Goal: Information Seeking & Learning: Learn about a topic

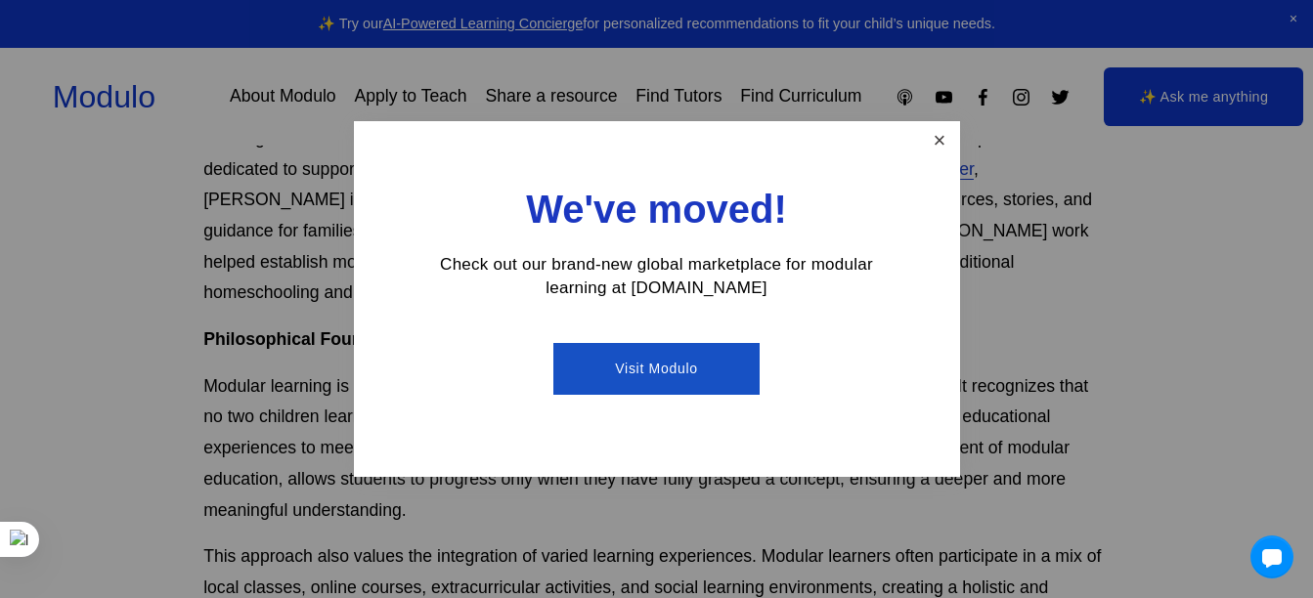
click at [947, 135] on link "Close" at bounding box center [939, 141] width 34 height 34
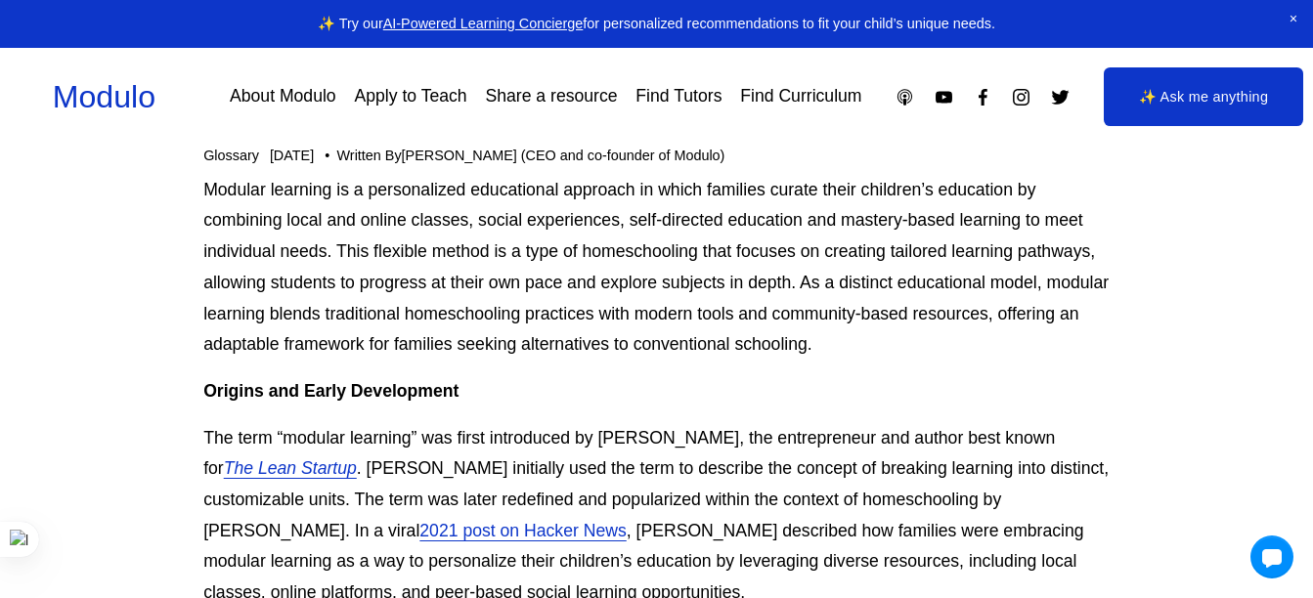
scroll to position [187, 0]
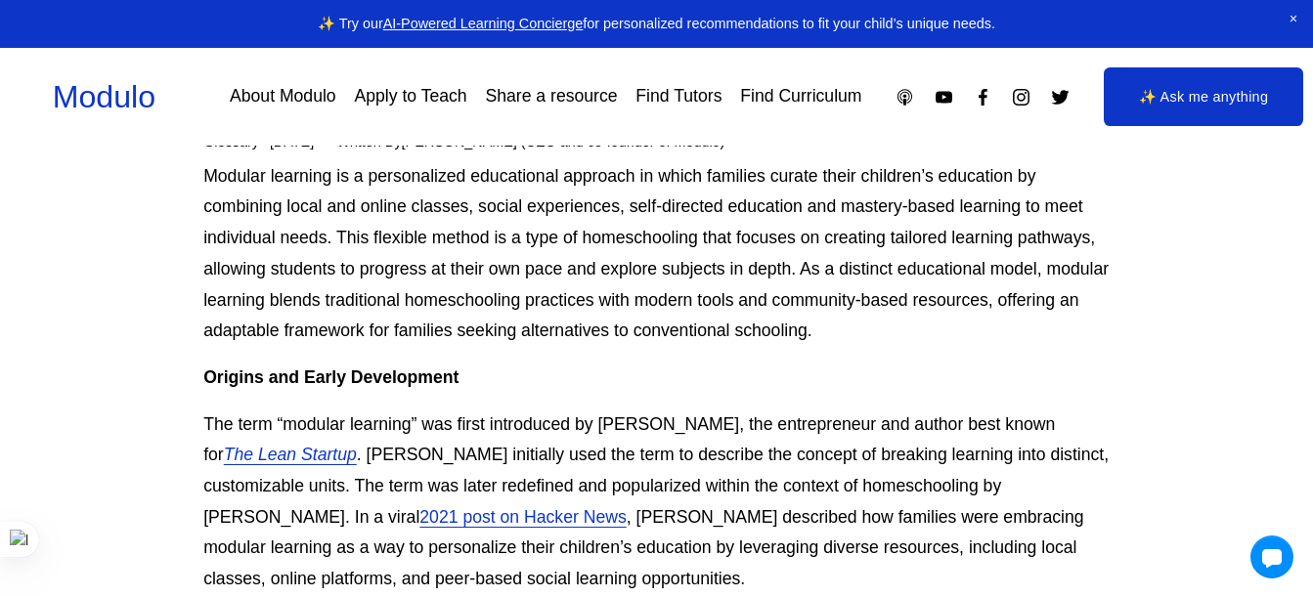
click at [372, 486] on p "The term “modular learning” was first introduced by [PERSON_NAME], the entrepre…" at bounding box center [656, 503] width 906 height 186
click at [431, 488] on p "The term “modular learning” was first introduced by [PERSON_NAME], the entrepre…" at bounding box center [656, 503] width 906 height 186
click at [535, 495] on p "The term “modular learning” was first introduced by [PERSON_NAME], the entrepre…" at bounding box center [656, 503] width 906 height 186
click at [718, 488] on p "The term “modular learning” was first introduced by [PERSON_NAME], the entrepre…" at bounding box center [656, 503] width 906 height 186
click at [654, 520] on p "The term “modular learning” was first introduced by [PERSON_NAME], the entrepre…" at bounding box center [656, 503] width 906 height 186
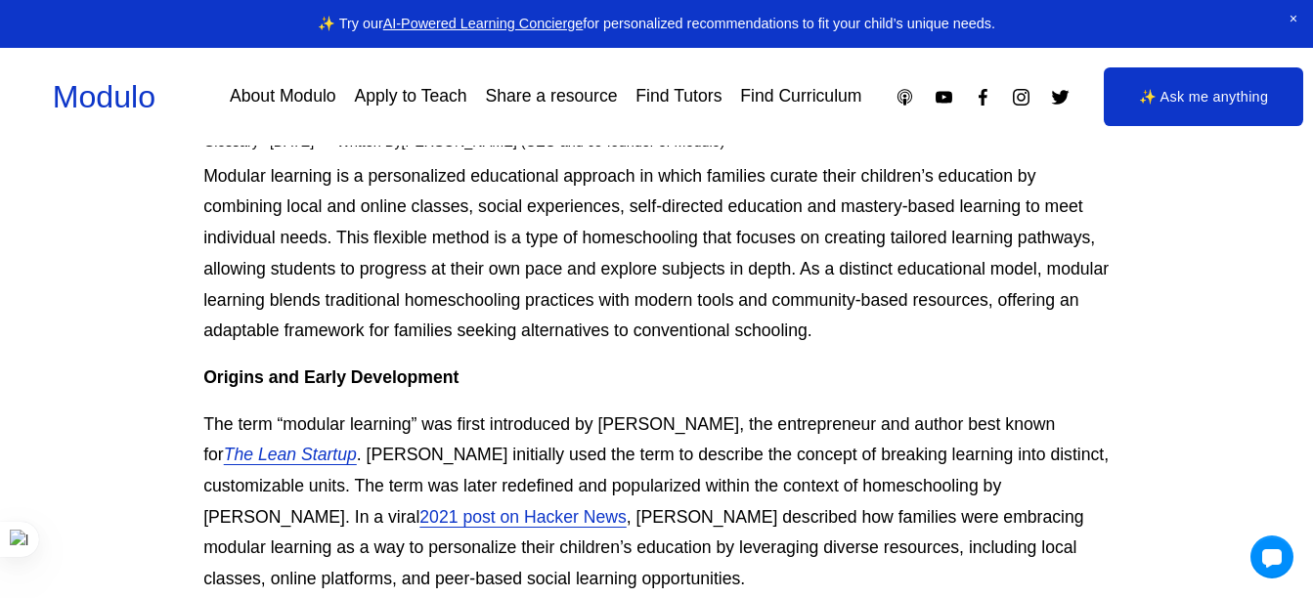
click at [809, 518] on p "The term “modular learning” was first introduced by [PERSON_NAME], the entrepre…" at bounding box center [656, 503] width 906 height 186
click at [565, 553] on p "The term “modular learning” was first introduced by [PERSON_NAME], the entrepre…" at bounding box center [656, 503] width 906 height 186
click at [665, 555] on p "The term “modular learning” was first introduced by [PERSON_NAME], the entrepre…" at bounding box center [656, 503] width 906 height 186
click at [765, 552] on p "The term “modular learning” was first introduced by [PERSON_NAME], the entrepre…" at bounding box center [656, 503] width 906 height 186
click at [834, 551] on p "The term “modular learning” was first introduced by [PERSON_NAME], the entrepre…" at bounding box center [656, 503] width 906 height 186
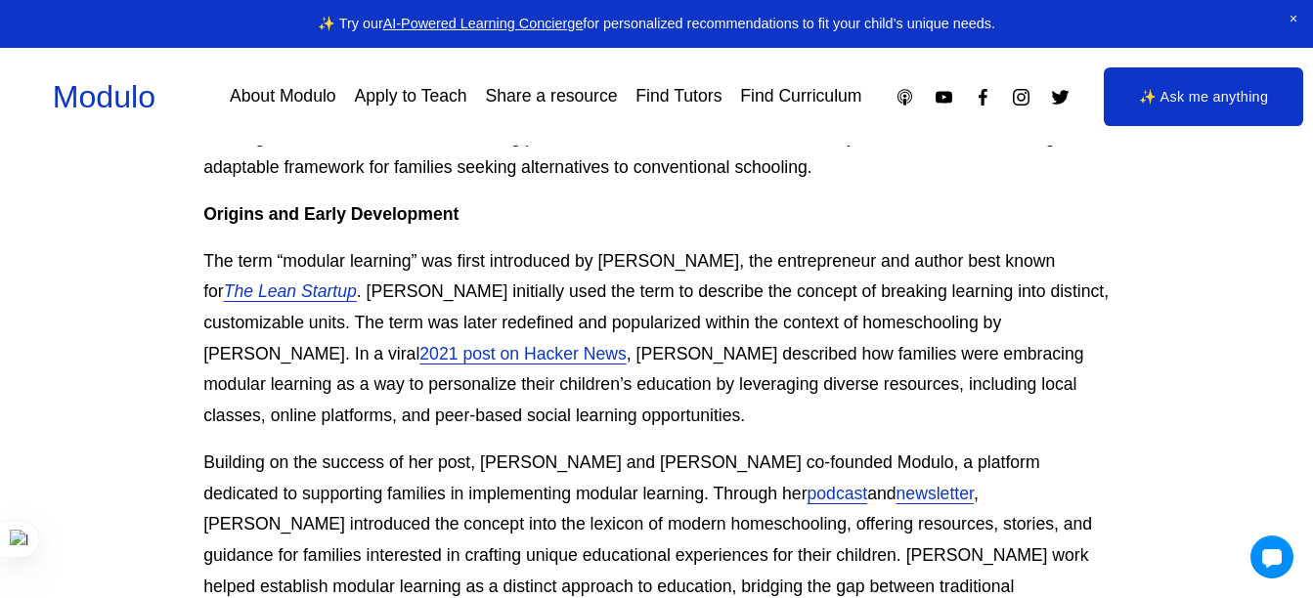
scroll to position [357, 0]
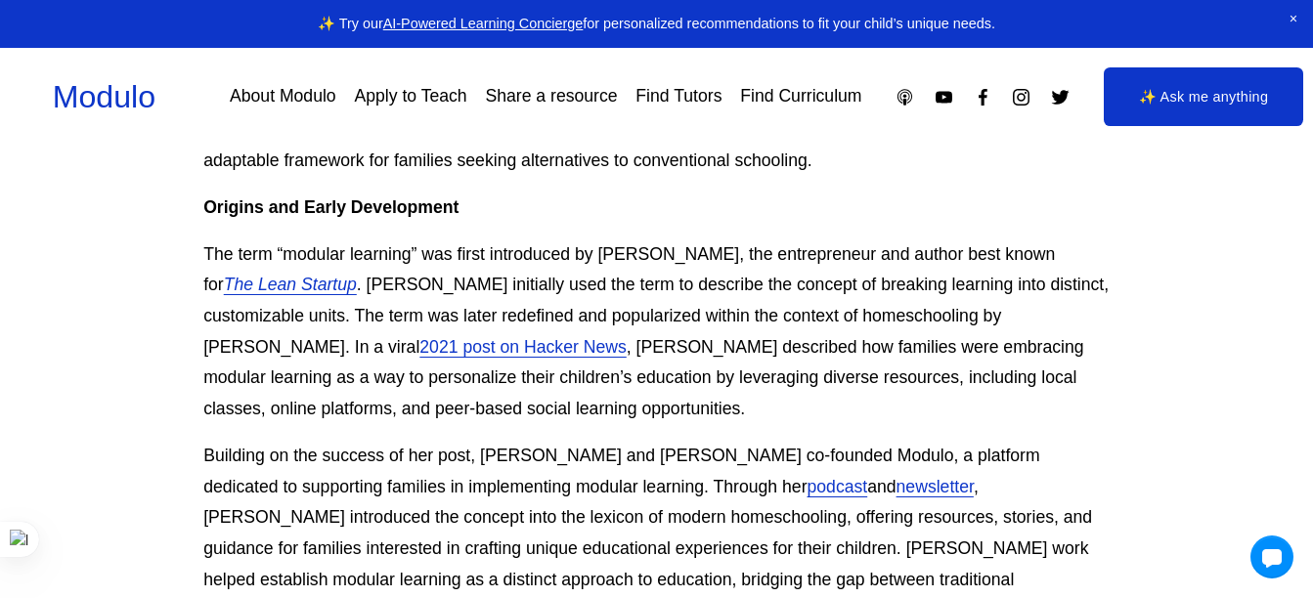
click at [571, 425] on p "The term “modular learning” was first introduced by [PERSON_NAME], the entrepre…" at bounding box center [656, 333] width 906 height 186
click at [823, 423] on p "The term “modular learning” was first introduced by [PERSON_NAME], the entrepre…" at bounding box center [656, 333] width 906 height 186
click at [261, 495] on p "Building on the success of her post, [PERSON_NAME] and [PERSON_NAME] co-founded…" at bounding box center [656, 534] width 906 height 186
click at [601, 424] on p "The term “modular learning” was first introduced by [PERSON_NAME], the entrepre…" at bounding box center [656, 333] width 906 height 186
